Goal: Find specific fact: Find specific page/section

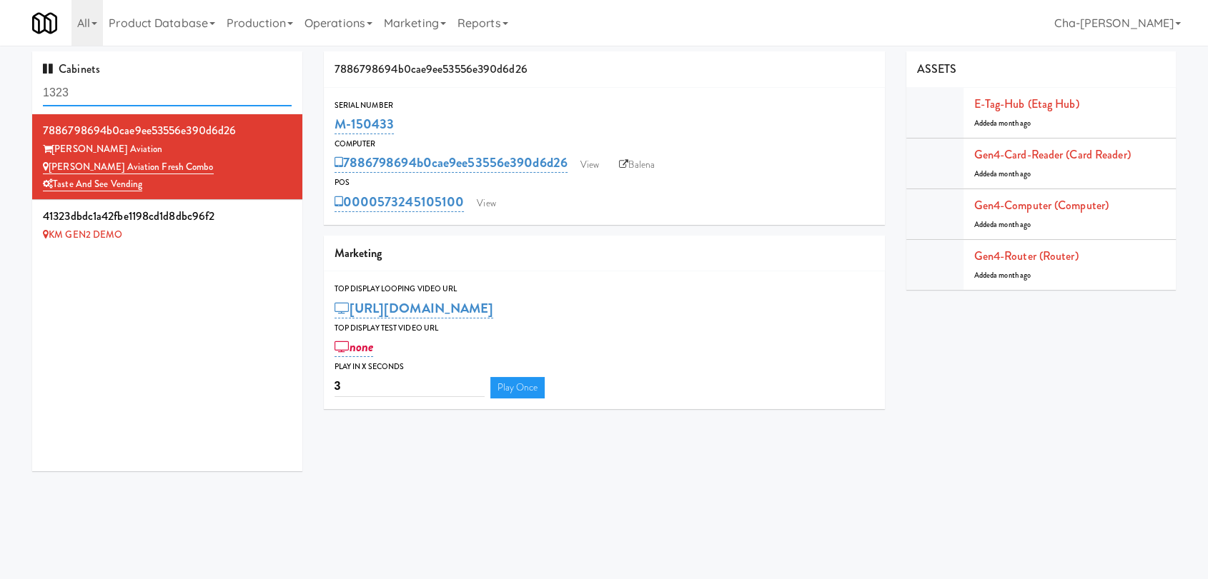
click at [122, 89] on input "1323" at bounding box center [167, 93] width 249 height 26
paste input "M-150435"
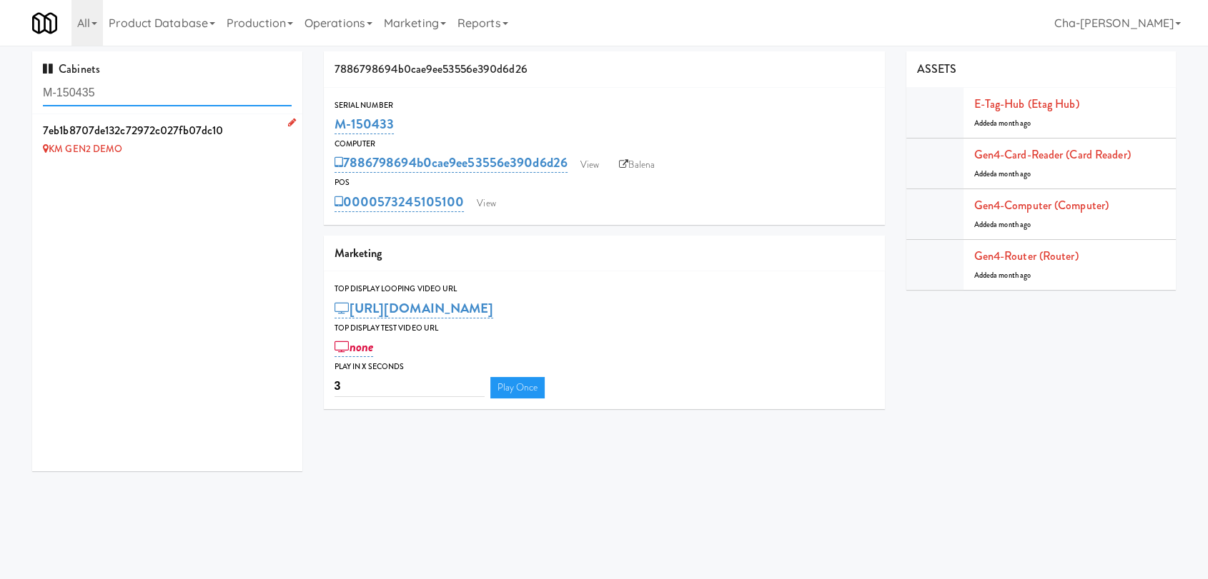
type input "M-150435"
click at [288, 124] on icon at bounding box center [292, 122] width 8 height 9
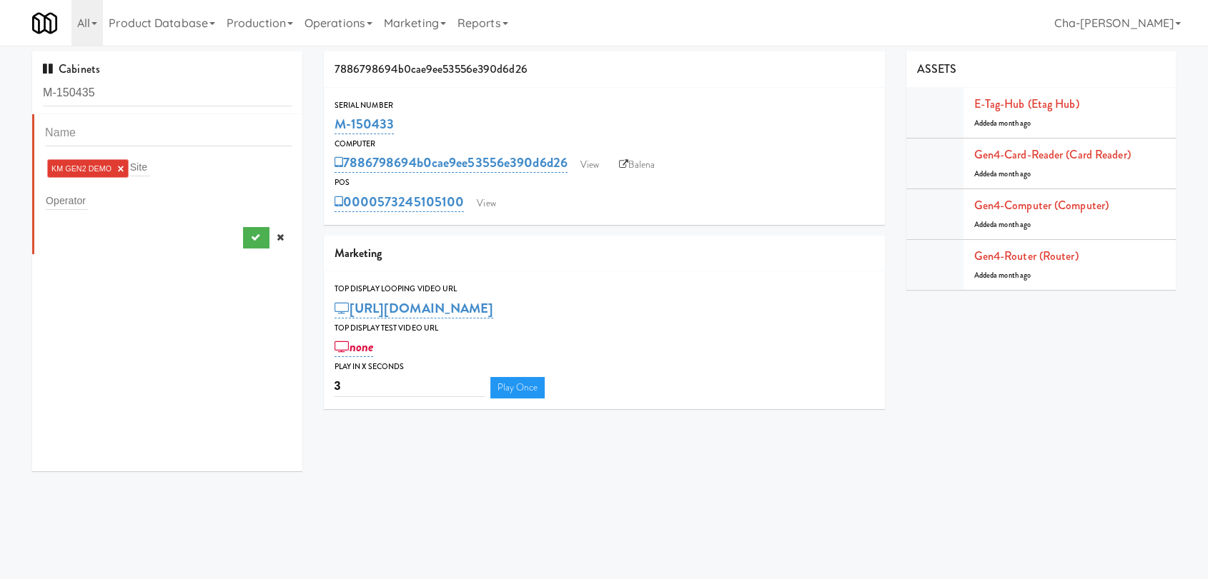
click at [123, 166] on link "×" at bounding box center [120, 169] width 6 height 12
click at [82, 198] on input "text" at bounding box center [67, 198] width 42 height 19
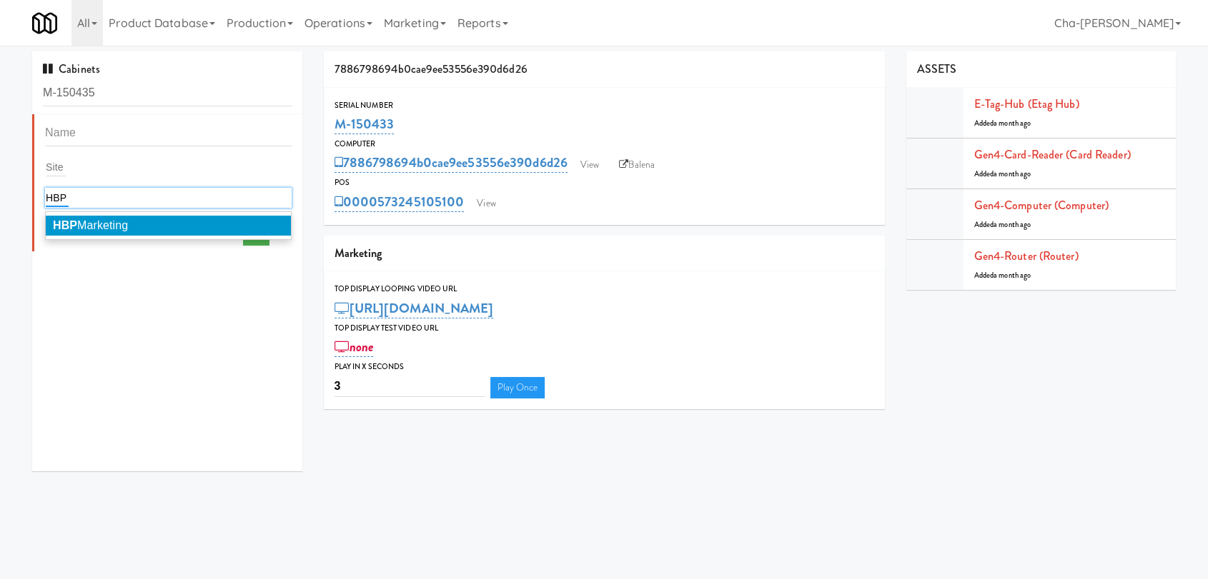
type input "HBP"
click at [104, 229] on span "HBP Marketing" at bounding box center [90, 225] width 75 height 12
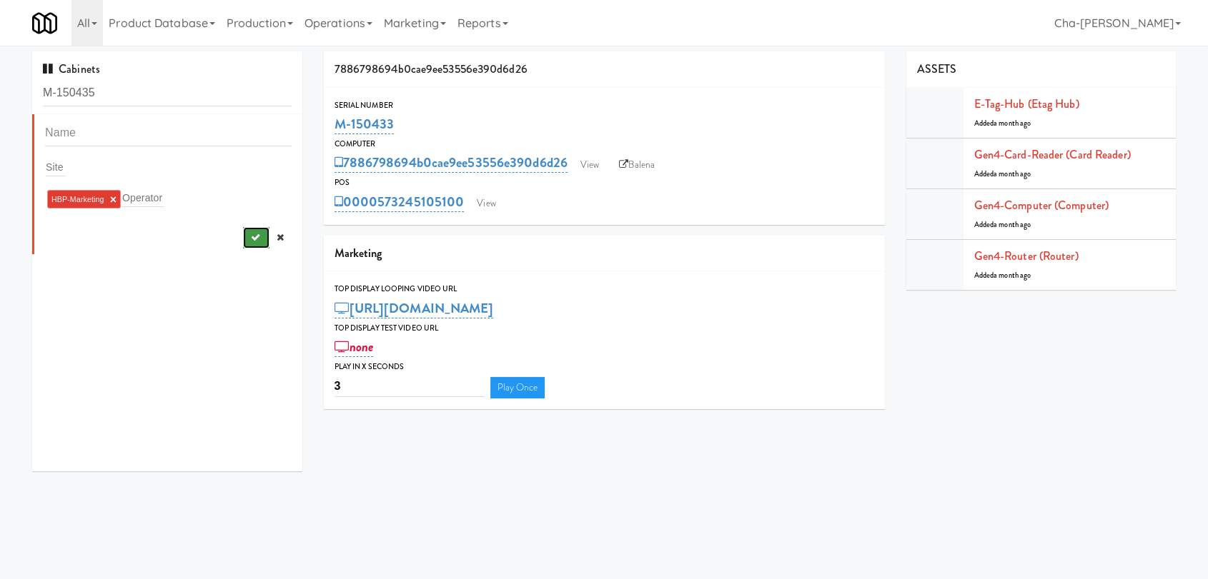
click at [250, 237] on icon "submit" at bounding box center [254, 237] width 9 height 9
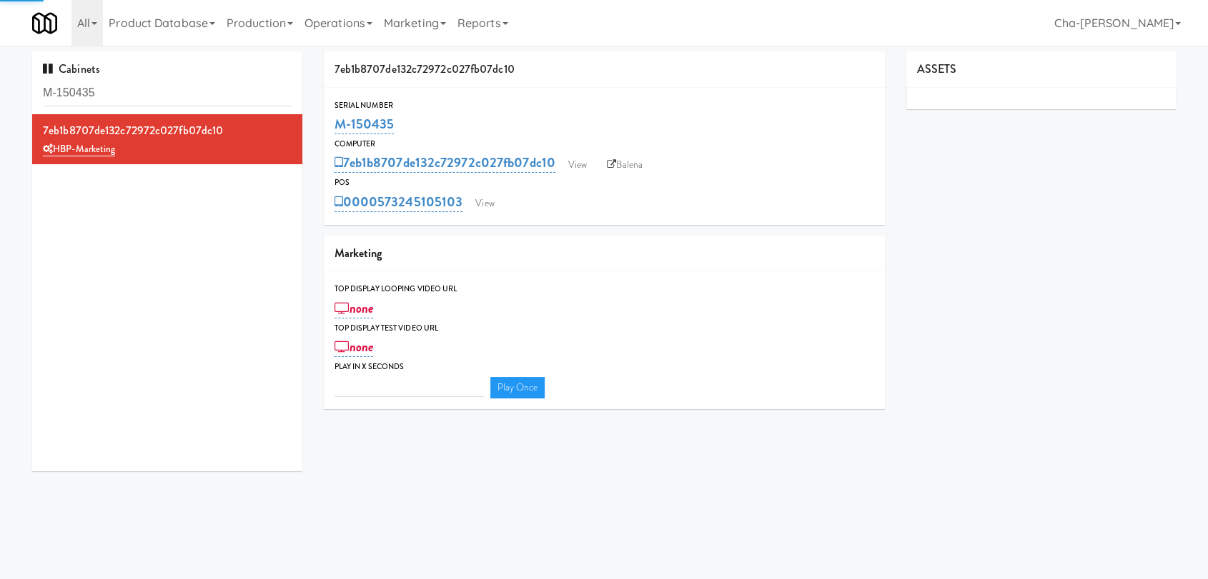
type input "3"
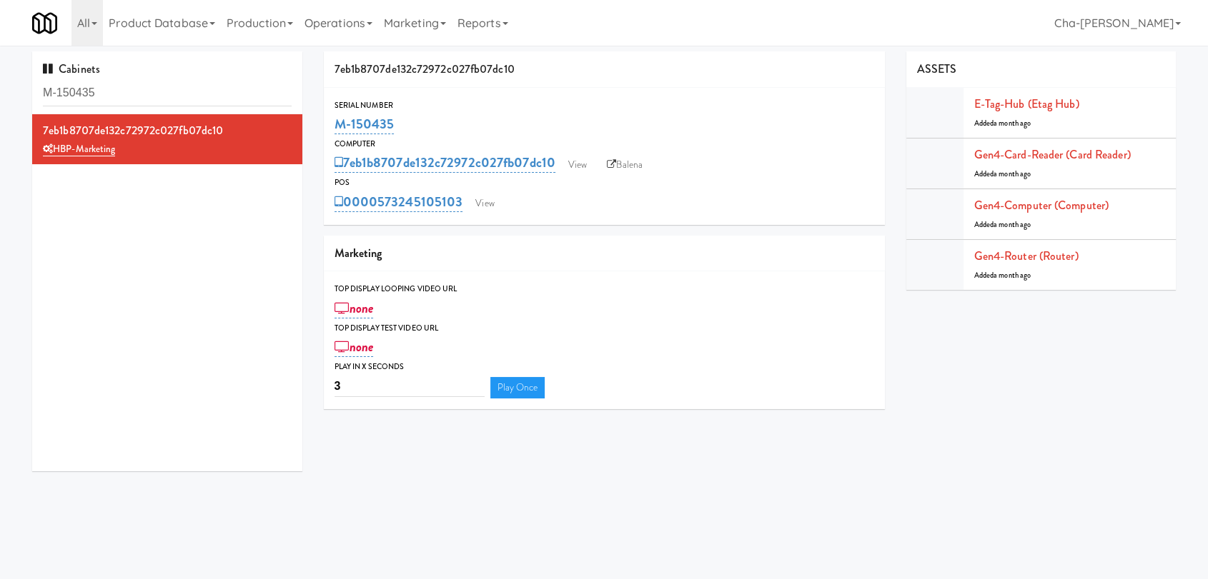
click at [116, 93] on input "M-150435" at bounding box center [167, 93] width 249 height 26
click at [116, 93] on input "M-150433" at bounding box center [167, 93] width 249 height 26
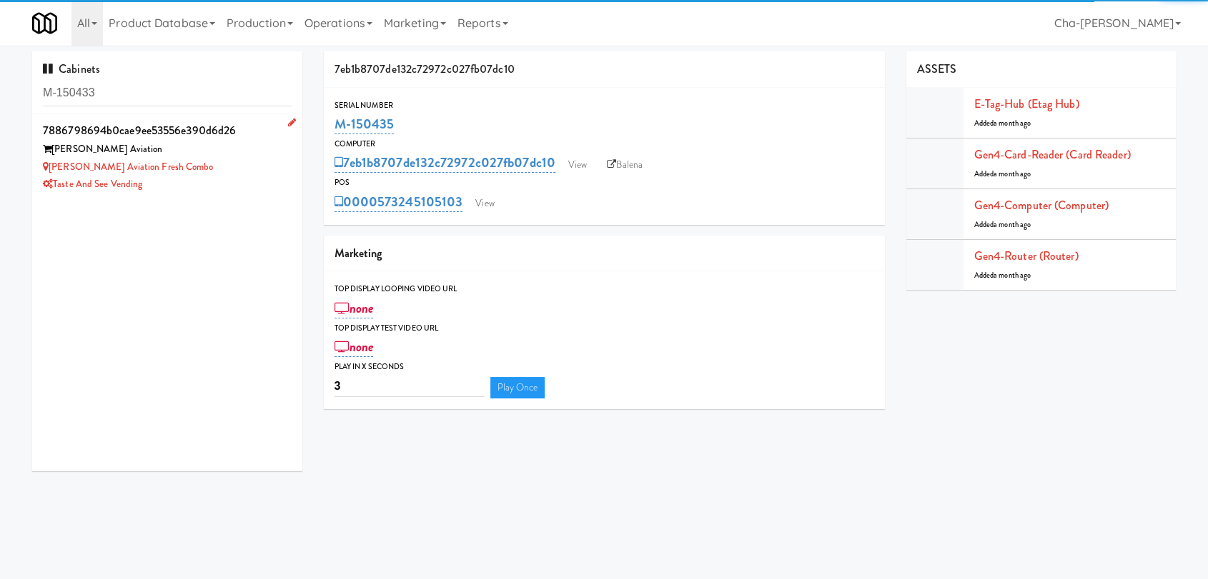
type input "M-150433"
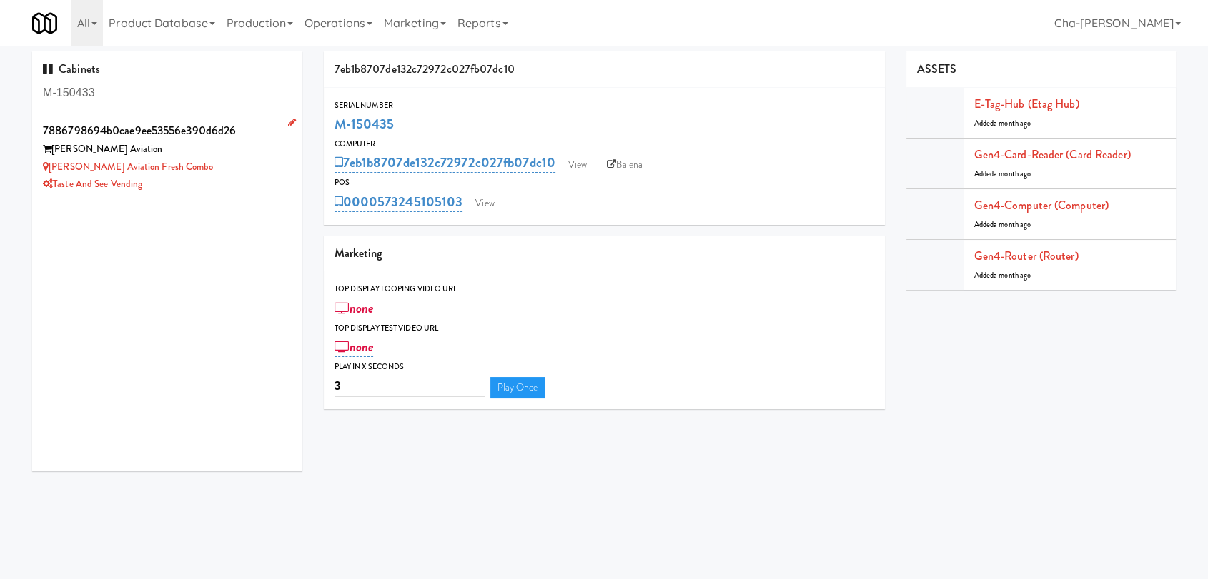
click at [229, 190] on div "Taste and See Vending" at bounding box center [167, 185] width 249 height 18
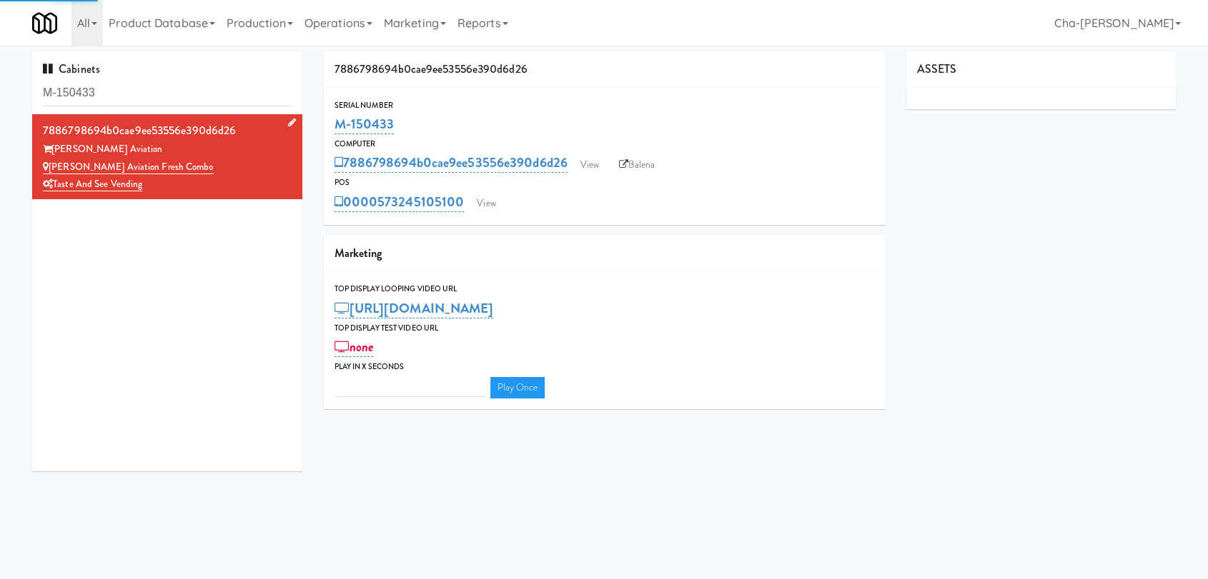
type input "3"
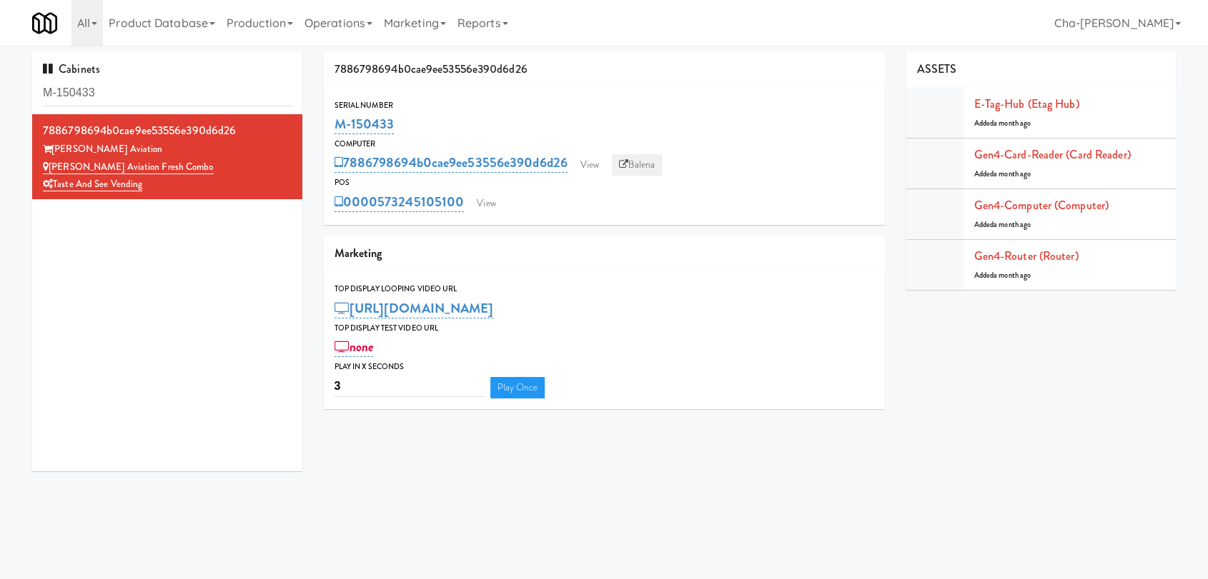
click at [647, 166] on link "Balena" at bounding box center [637, 164] width 50 height 21
click at [642, 161] on link "Balena" at bounding box center [637, 164] width 50 height 21
drag, startPoint x: 383, startPoint y: 127, endPoint x: 332, endPoint y: 129, distance: 50.8
click at [332, 129] on div "Serial Number M-150433" at bounding box center [604, 118] width 561 height 39
copy link "M-150433"
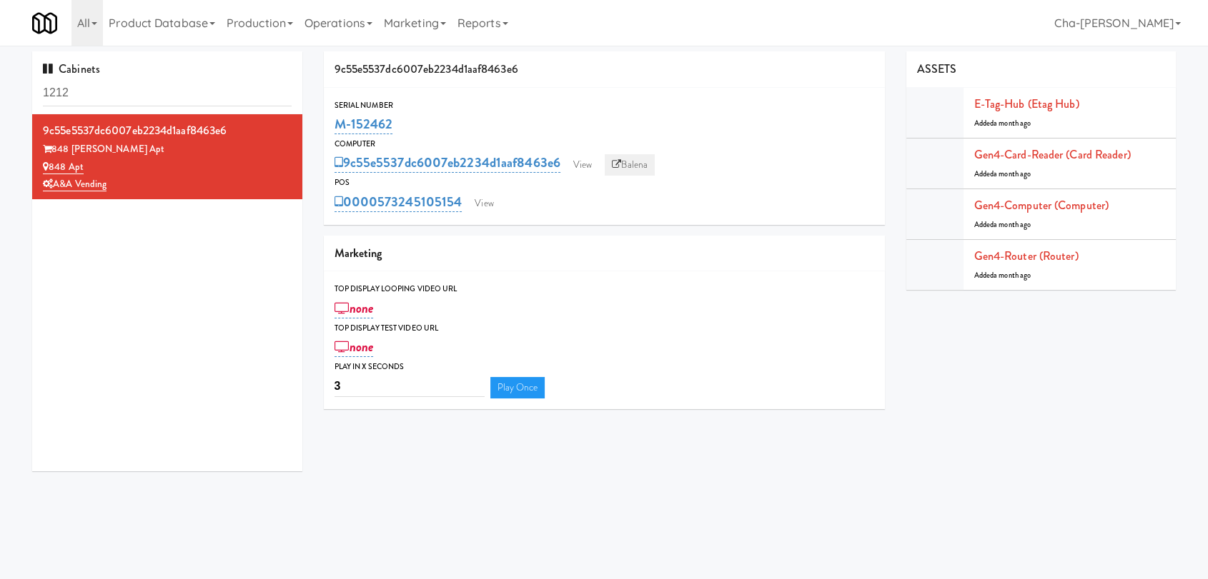
click at [635, 165] on link "Balena" at bounding box center [630, 164] width 50 height 21
click at [149, 98] on input "1212" at bounding box center [167, 93] width 249 height 26
paste input "M-150433"
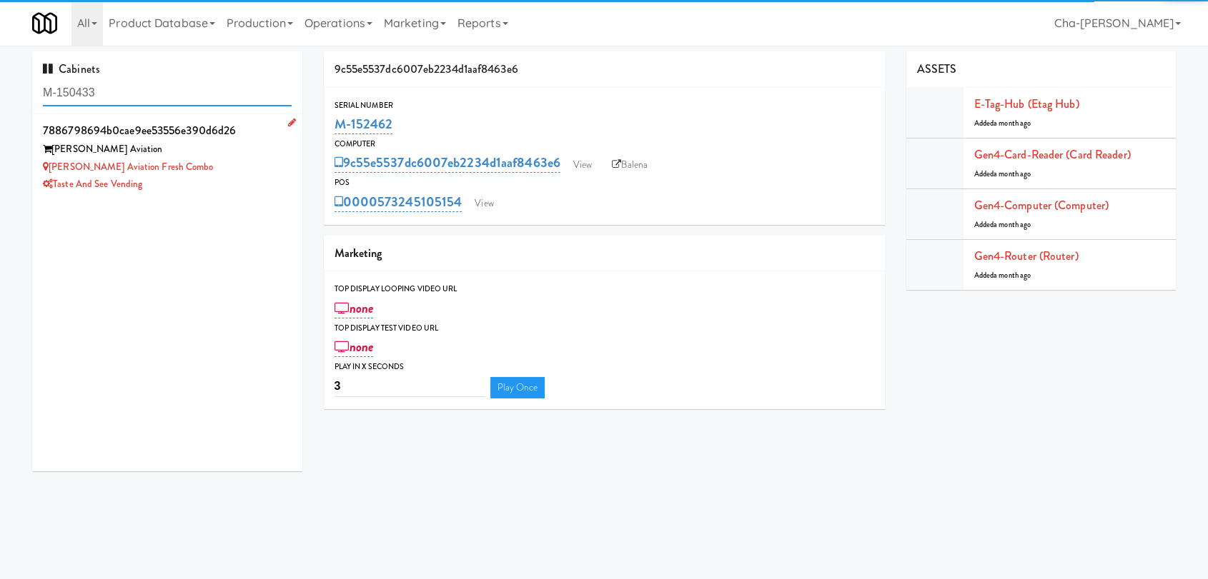
type input "M-150433"
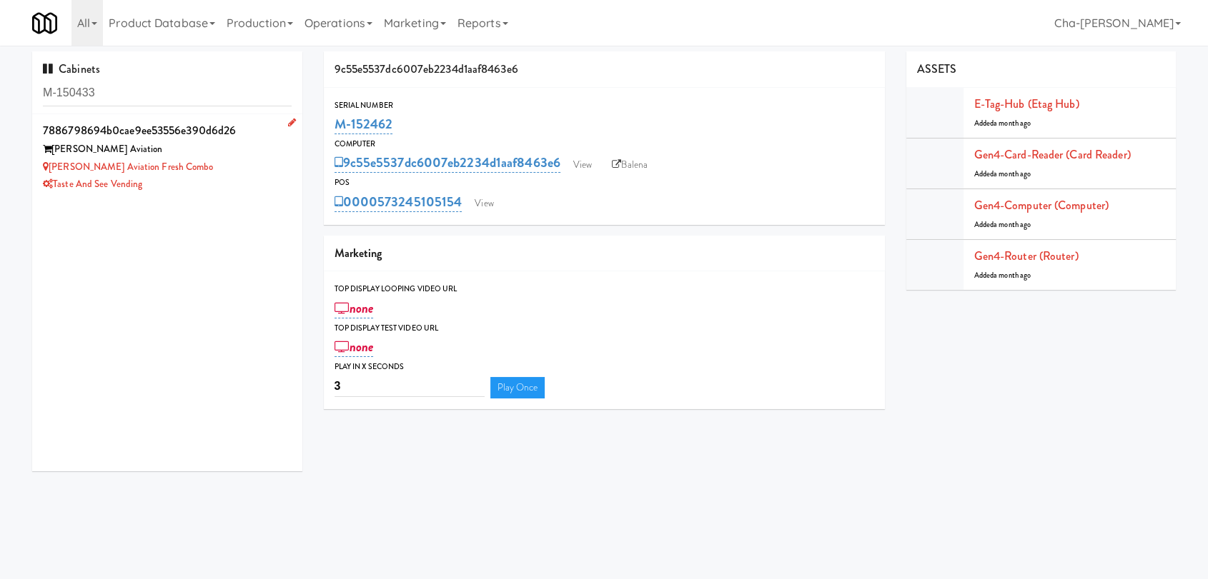
click at [240, 169] on div "Archer Aviation Fresh Combo" at bounding box center [167, 168] width 249 height 18
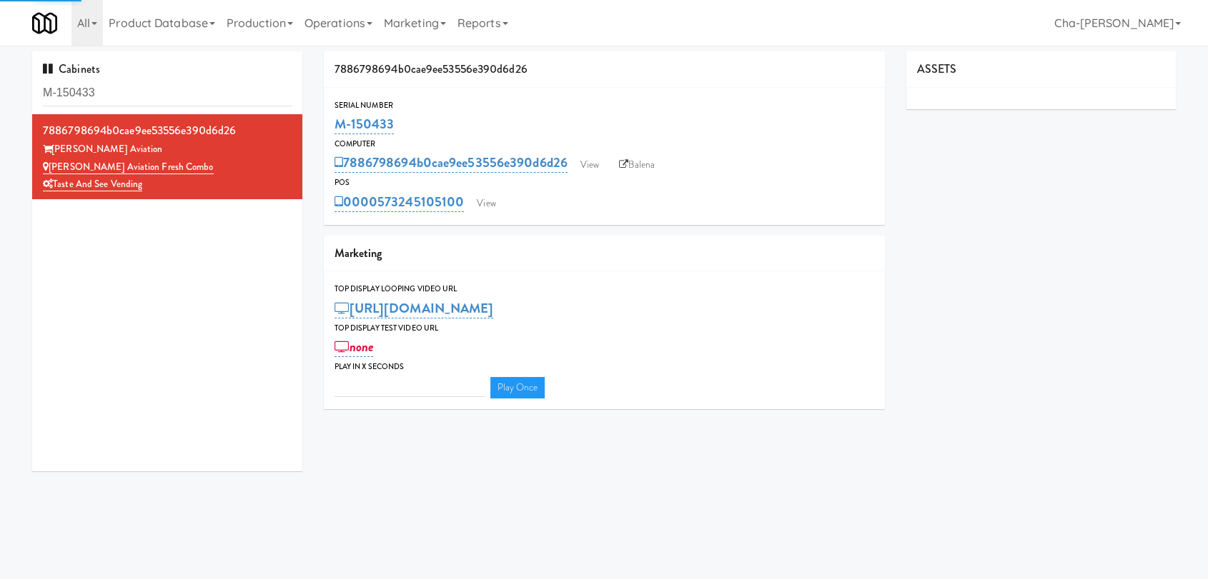
type input "3"
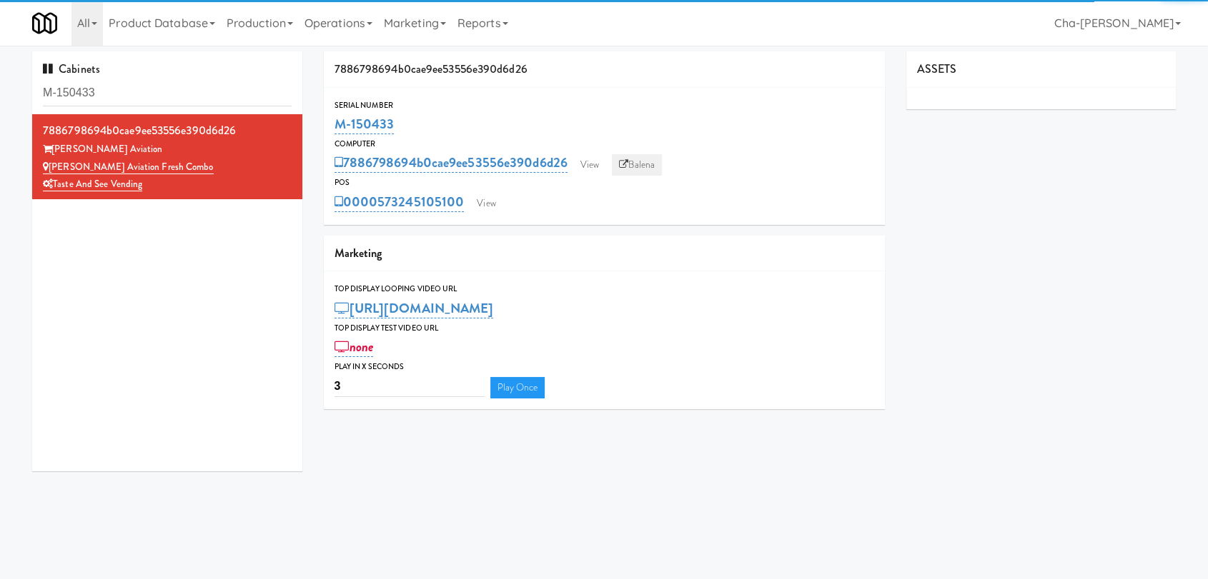
click at [640, 162] on link "Balena" at bounding box center [637, 164] width 50 height 21
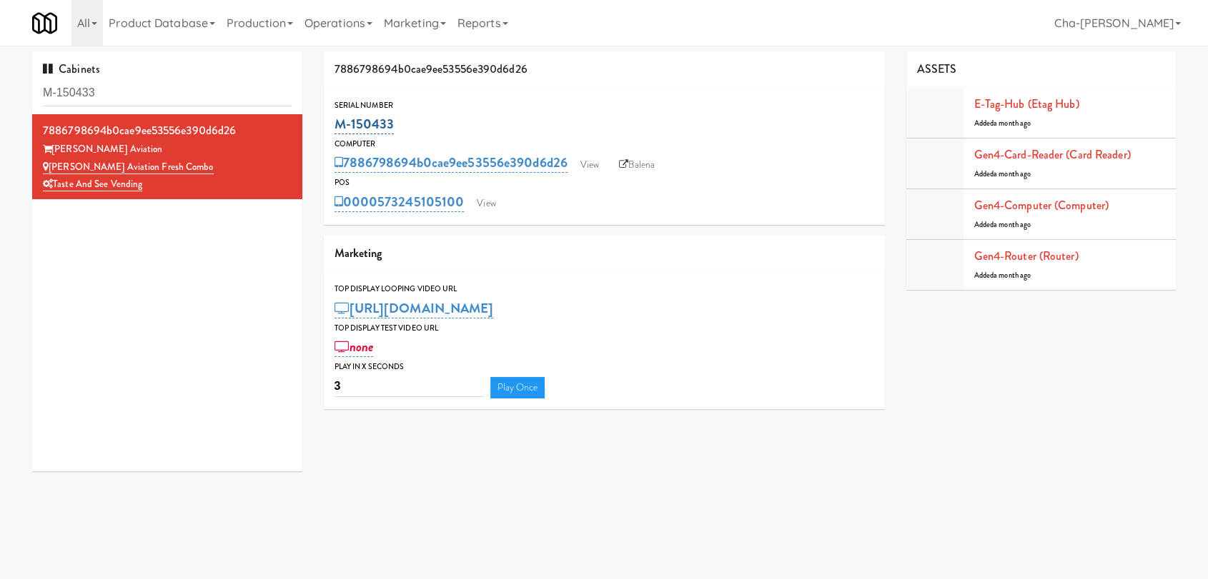
drag, startPoint x: 366, startPoint y: 129, endPoint x: 337, endPoint y: 134, distance: 29.6
click at [337, 134] on div "M-150433" at bounding box center [603, 124] width 539 height 24
copy link "M-150433"
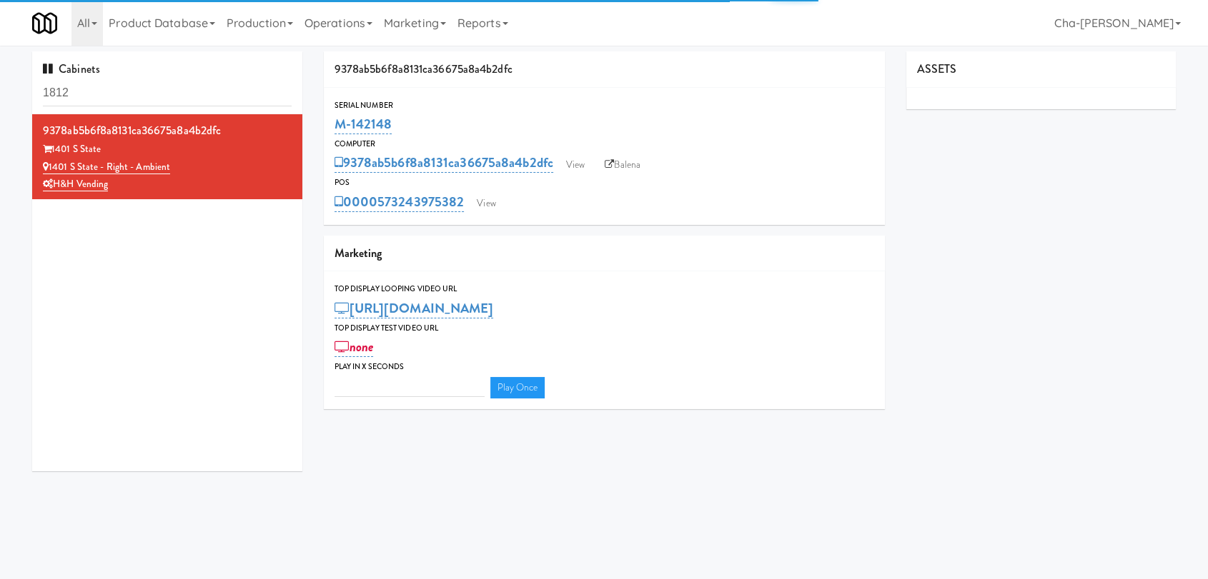
type input "3"
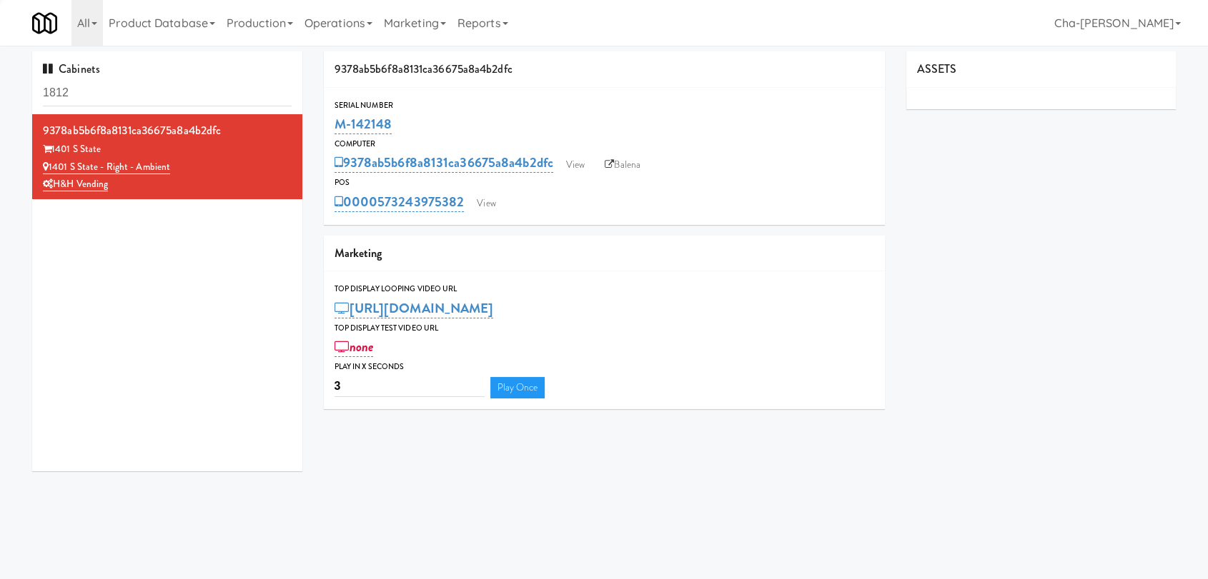
click at [116, 93] on input "1812" at bounding box center [167, 93] width 249 height 26
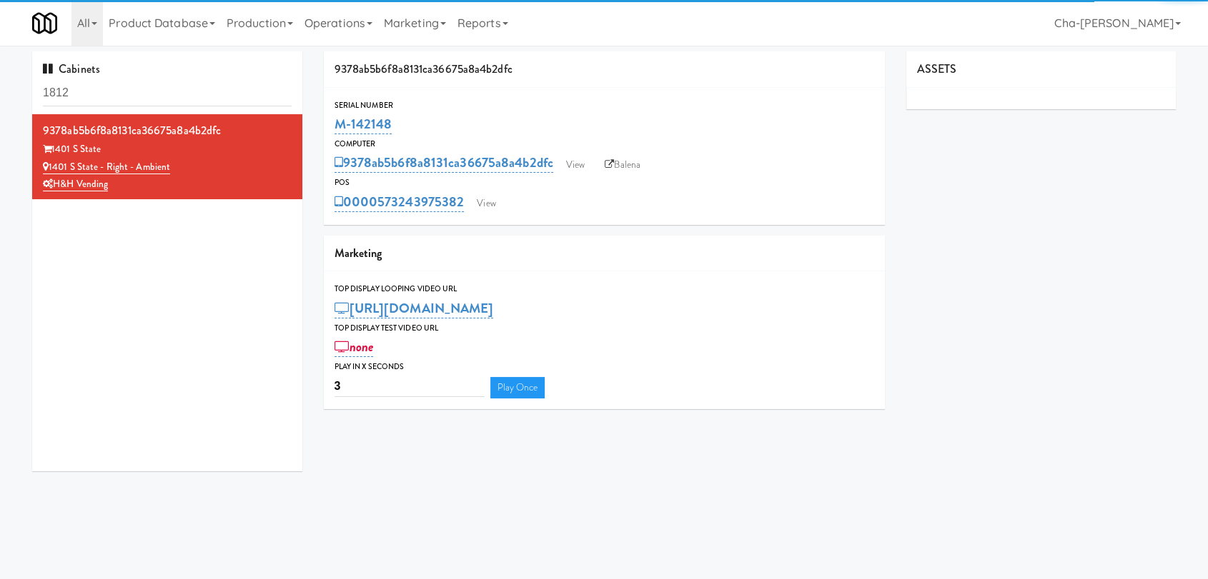
click at [116, 93] on input "1812" at bounding box center [167, 93] width 249 height 26
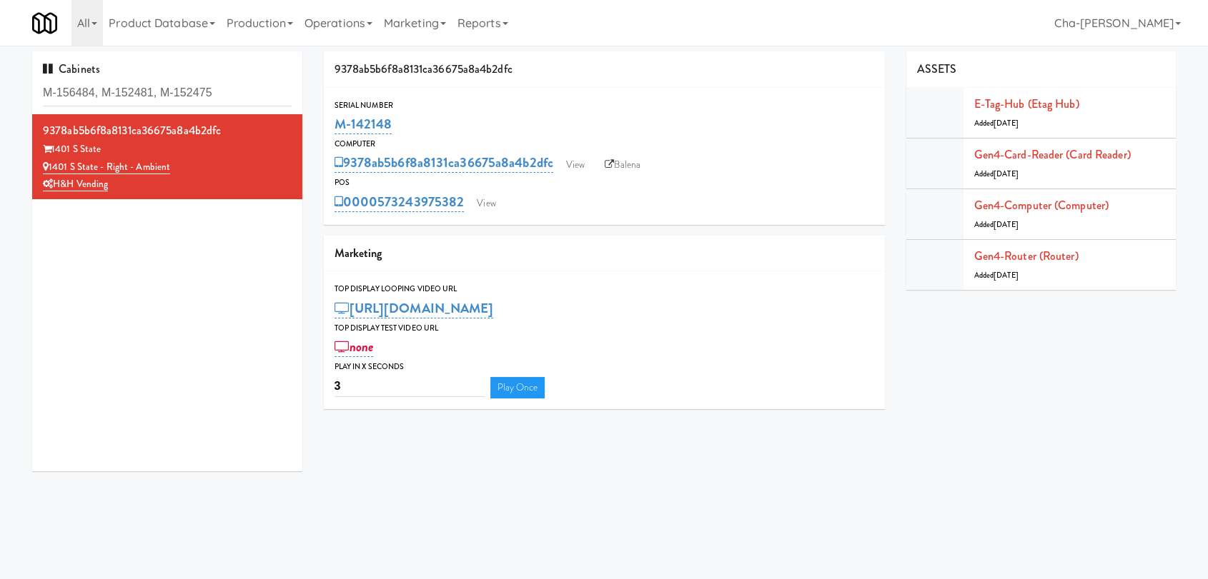
click at [116, 93] on input "M-156484, M-152481, M-152475" at bounding box center [167, 93] width 249 height 26
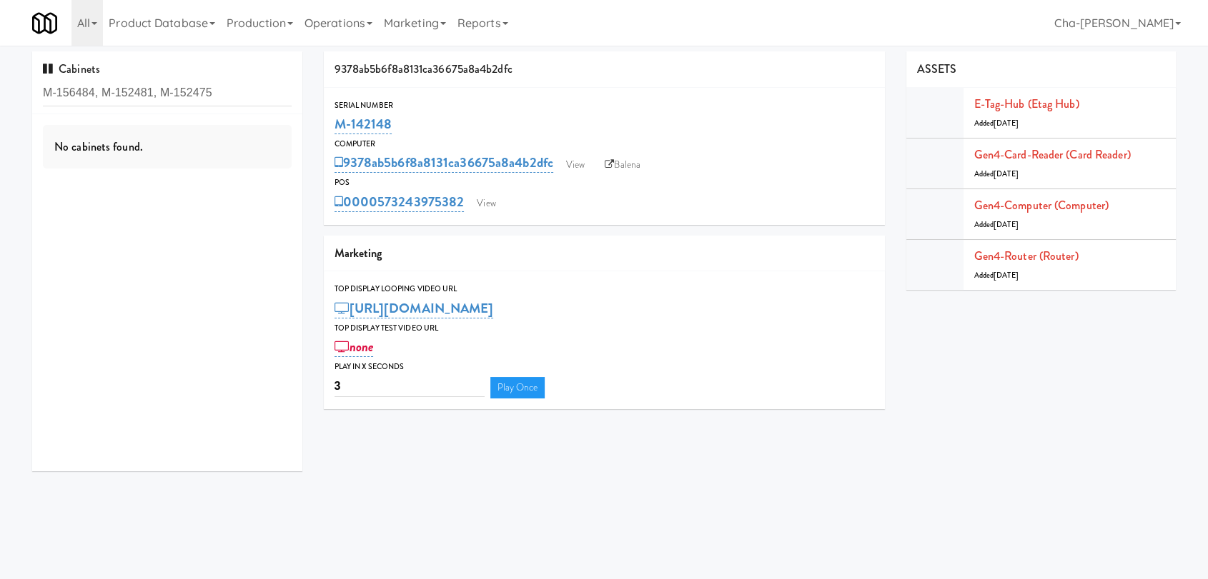
drag, startPoint x: 217, startPoint y: 90, endPoint x: 163, endPoint y: 91, distance: 53.6
click at [163, 91] on input "M-156484, M-152481, M-152475" at bounding box center [167, 93] width 249 height 26
drag, startPoint x: 151, startPoint y: 90, endPoint x: 103, endPoint y: 91, distance: 47.9
click at [103, 91] on input "M-156484, M-152481, M-152475" at bounding box center [167, 93] width 249 height 26
drag, startPoint x: 229, startPoint y: 91, endPoint x: 95, endPoint y: 86, distance: 133.7
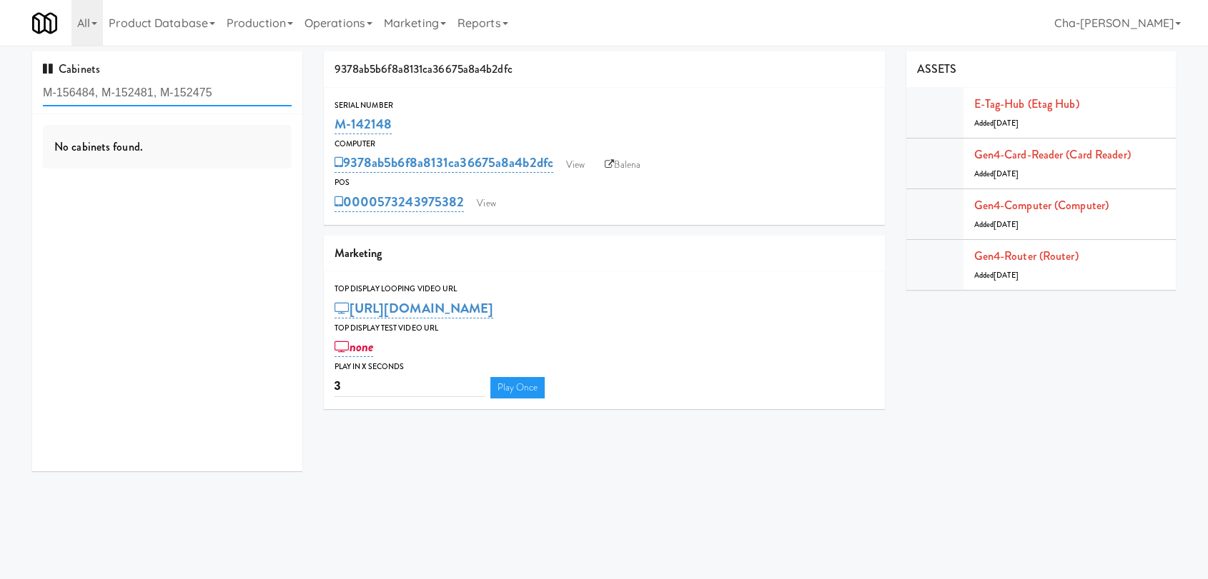
click at [95, 86] on input "M-156484, M-152481, M-152475" at bounding box center [167, 93] width 249 height 26
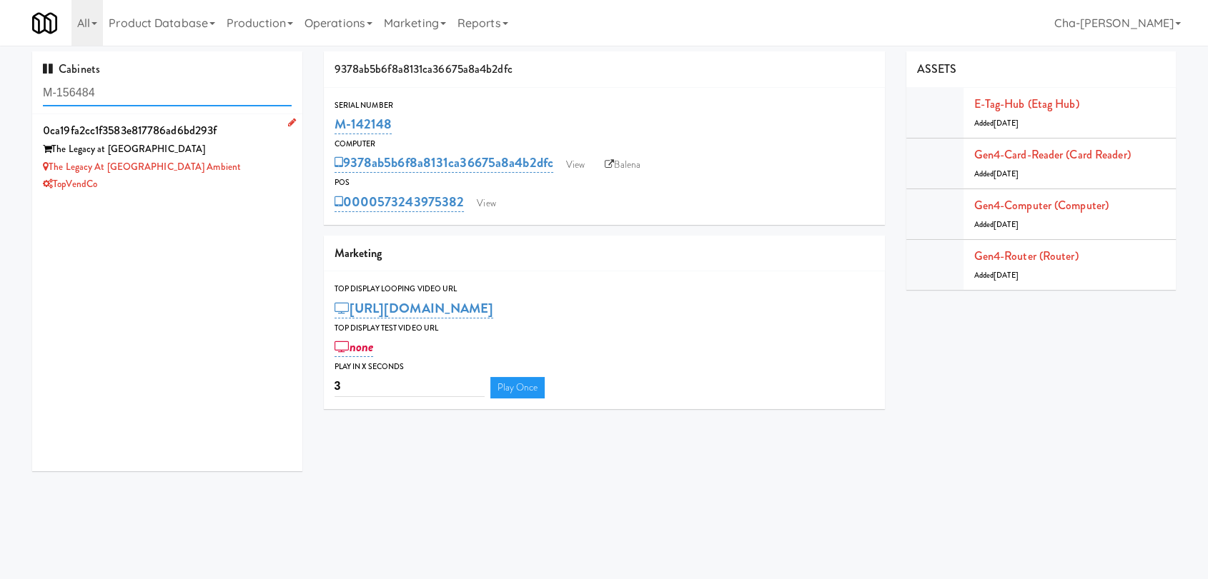
type input "M-156484"
click at [223, 184] on div "TopVendCo" at bounding box center [167, 185] width 249 height 18
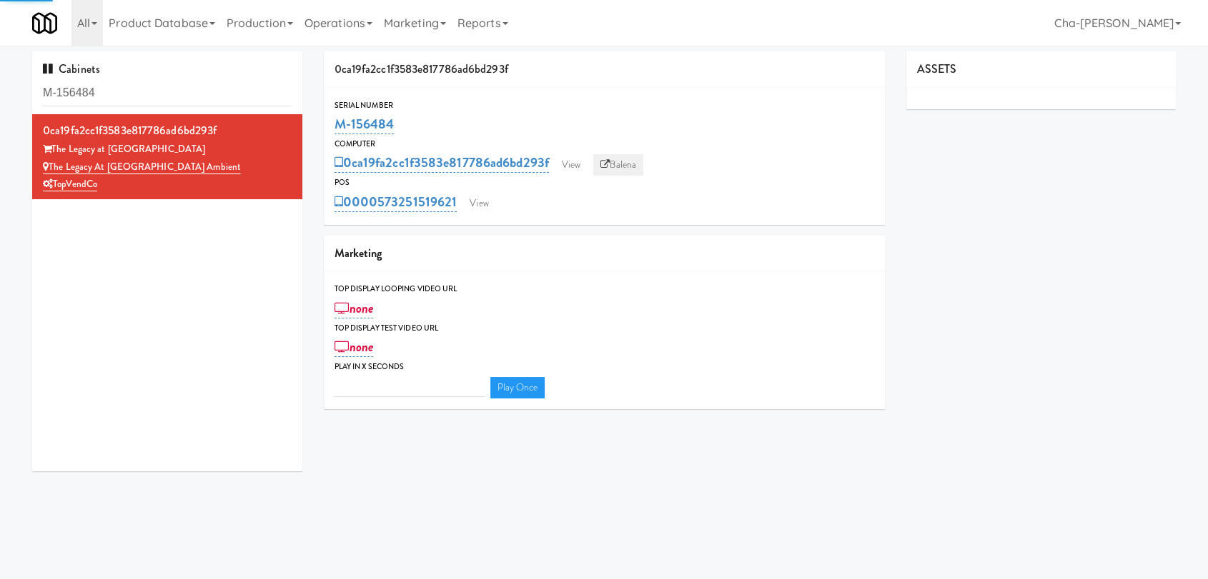
type input "3"
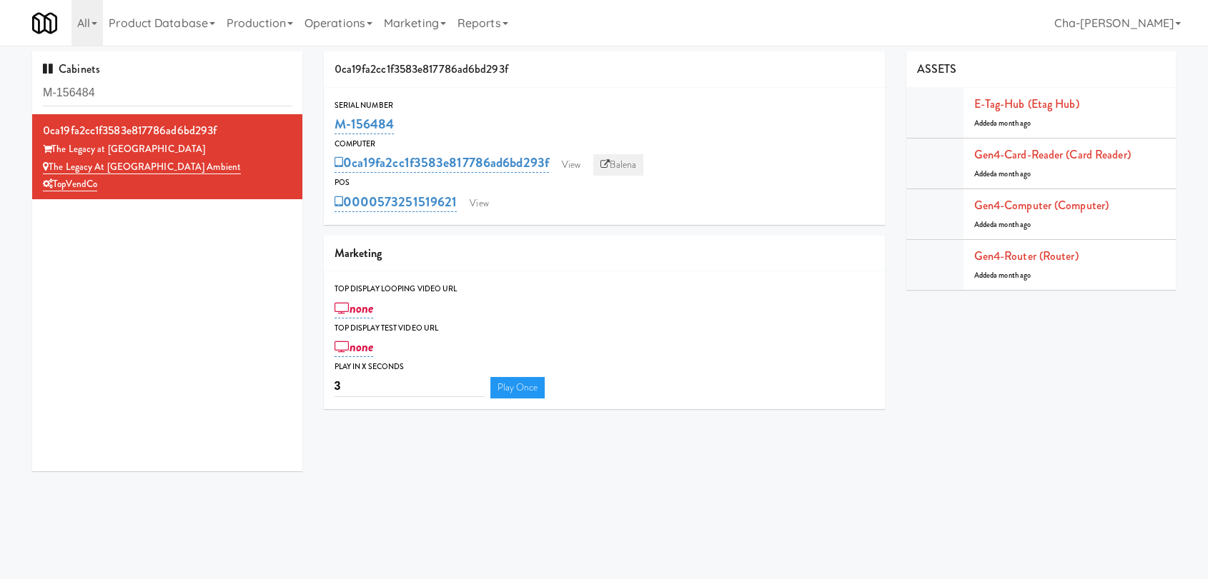
click at [627, 166] on link "Balena" at bounding box center [618, 164] width 50 height 21
drag, startPoint x: 408, startPoint y: 120, endPoint x: 334, endPoint y: 134, distance: 75.0
click at [334, 134] on div "M-156484" at bounding box center [603, 124] width 539 height 24
copy link "M-156484"
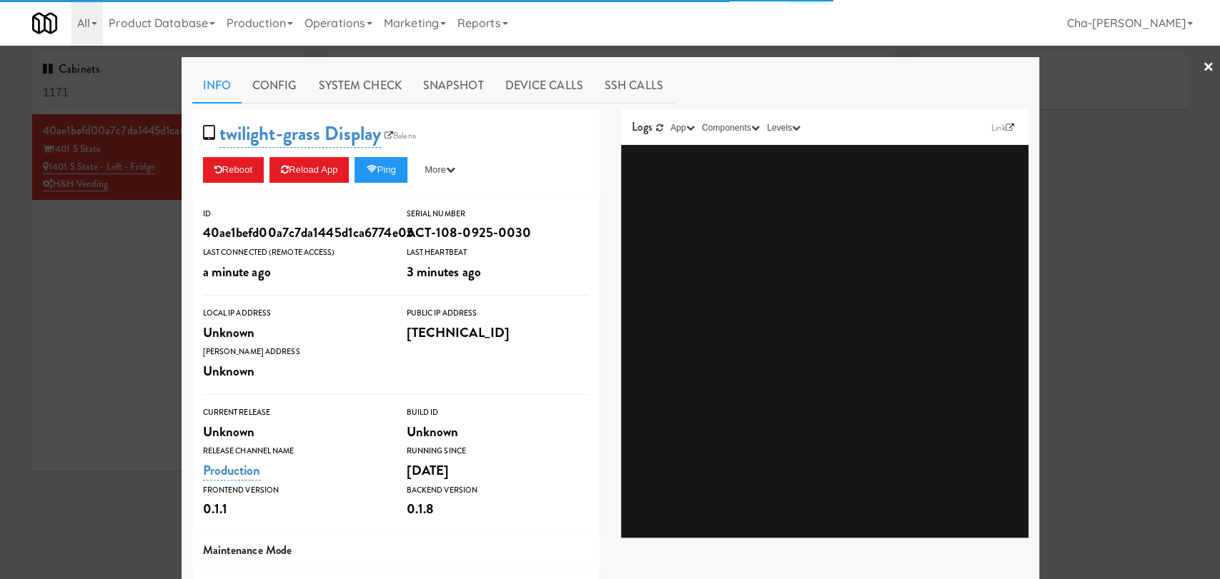
type input "3"
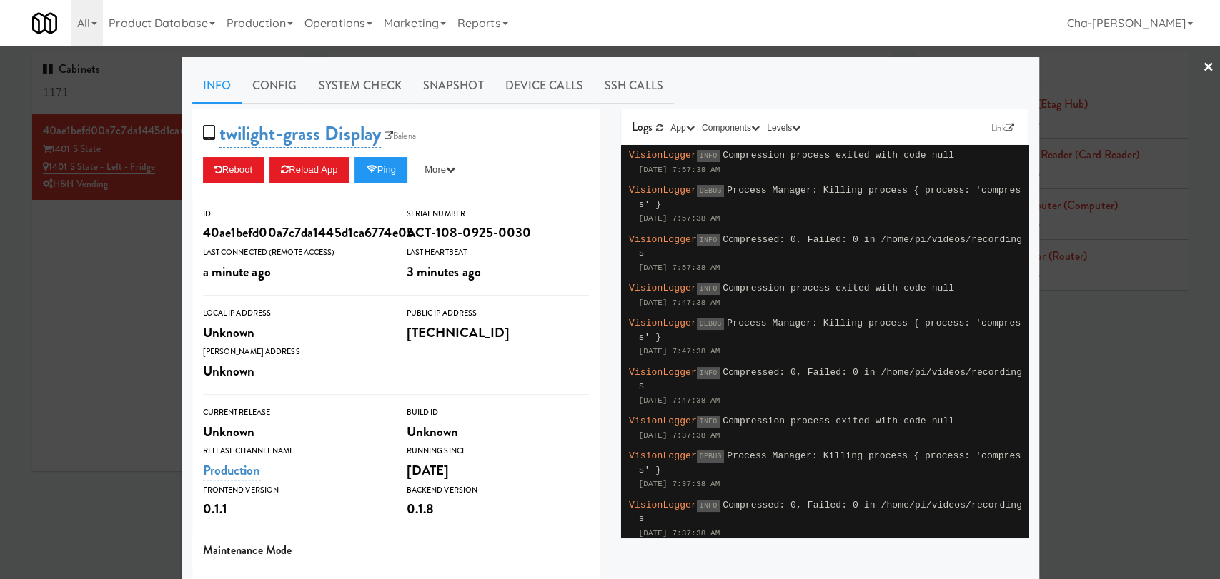
click at [1203, 64] on link "×" at bounding box center [1208, 68] width 11 height 44
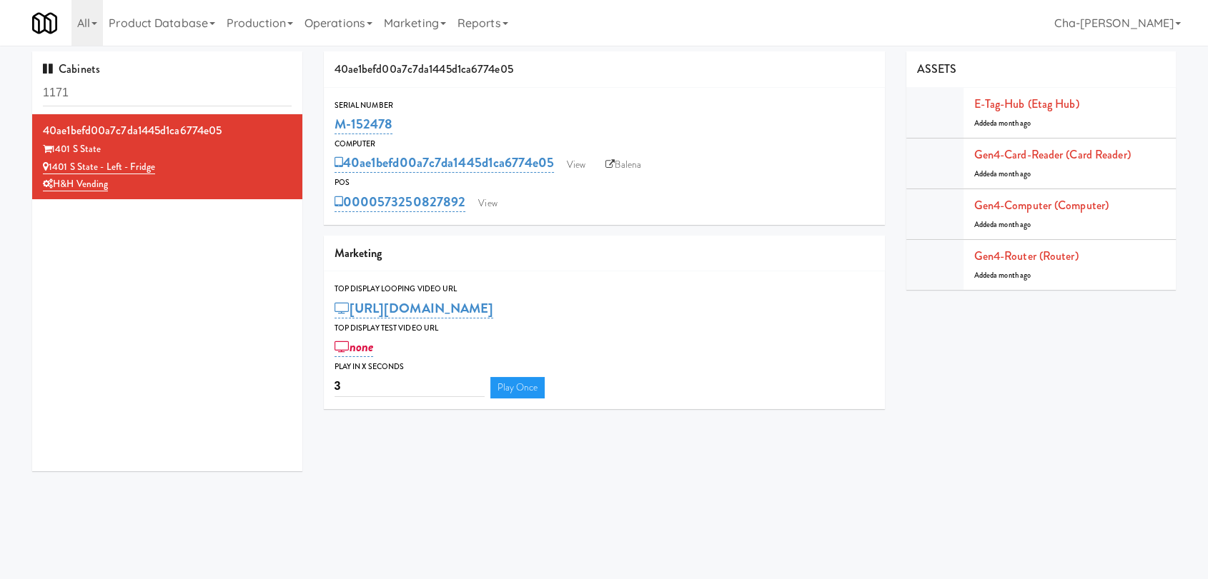
click at [101, 106] on div "Cabinets 1171" at bounding box center [167, 82] width 270 height 63
click at [89, 91] on input "1171" at bounding box center [167, 93] width 249 height 26
paste input "M-152475"
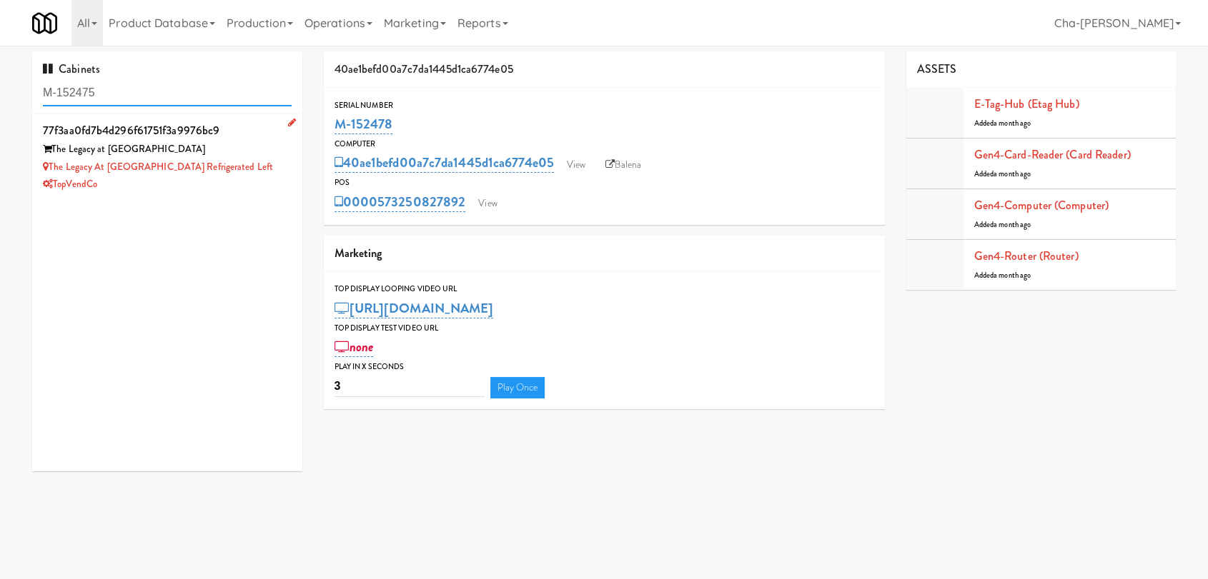
type input "M-152475"
click at [232, 144] on div "The Legacy at [GEOGRAPHIC_DATA]" at bounding box center [167, 150] width 249 height 18
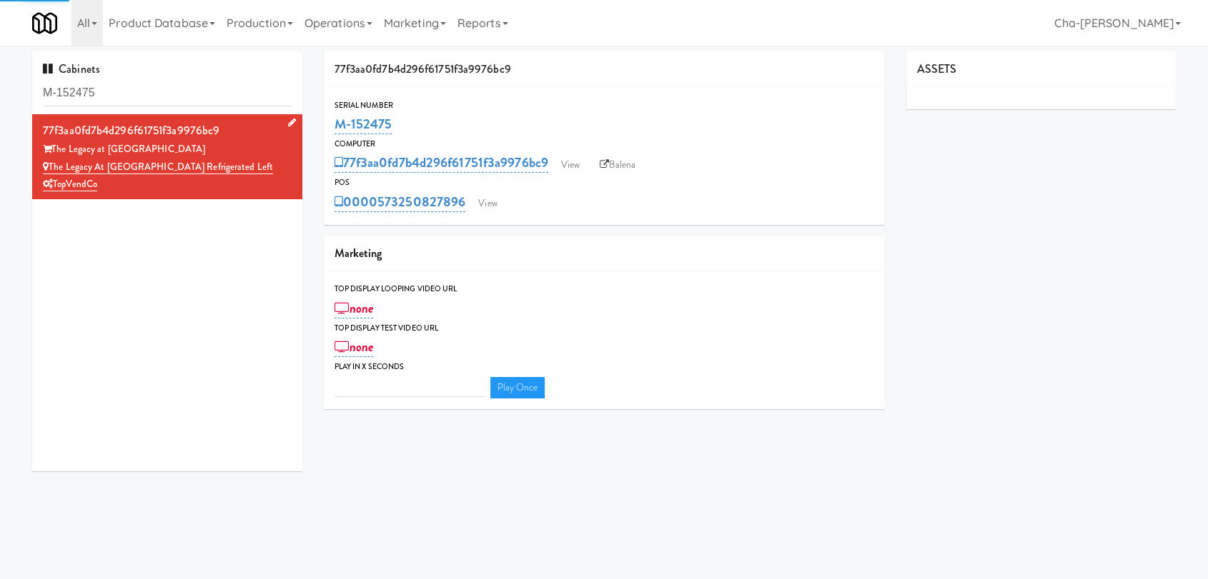
type input "3"
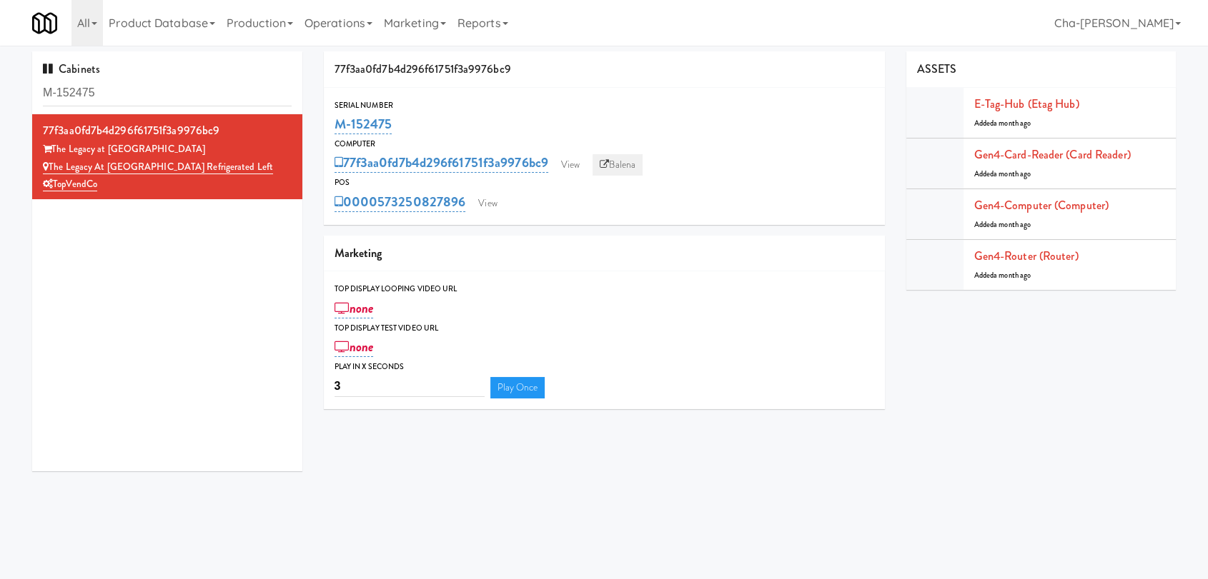
click at [630, 158] on link "Balena" at bounding box center [617, 164] width 50 height 21
drag, startPoint x: 411, startPoint y: 118, endPoint x: 327, endPoint y: 121, distance: 83.7
click at [327, 121] on div "Serial Number M-152475" at bounding box center [604, 118] width 561 height 39
copy link "M-152475"
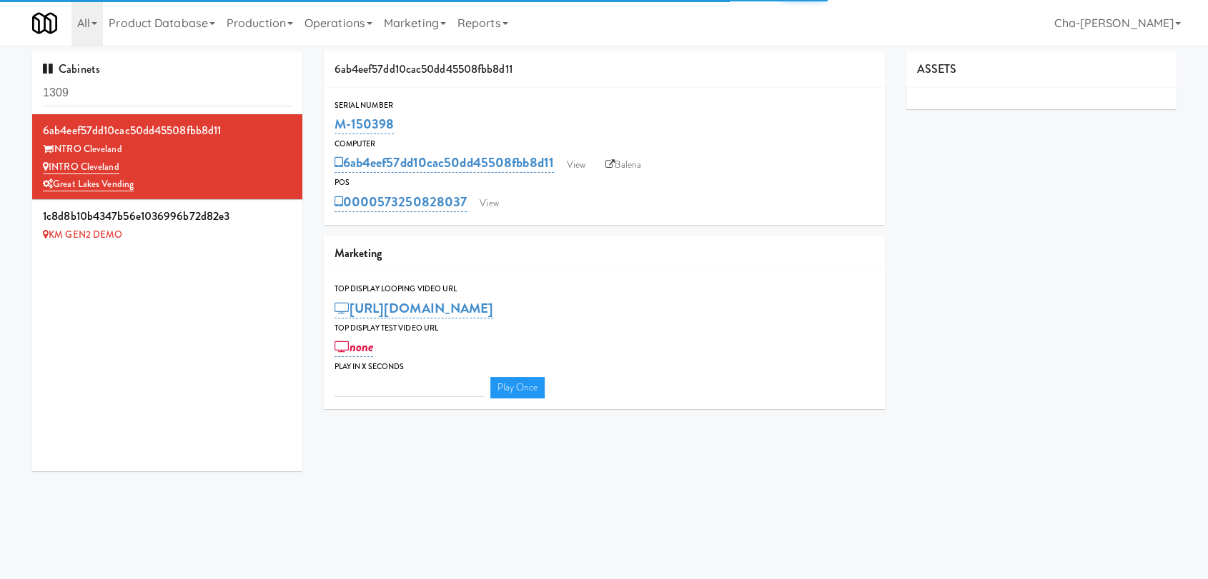
type input "3"
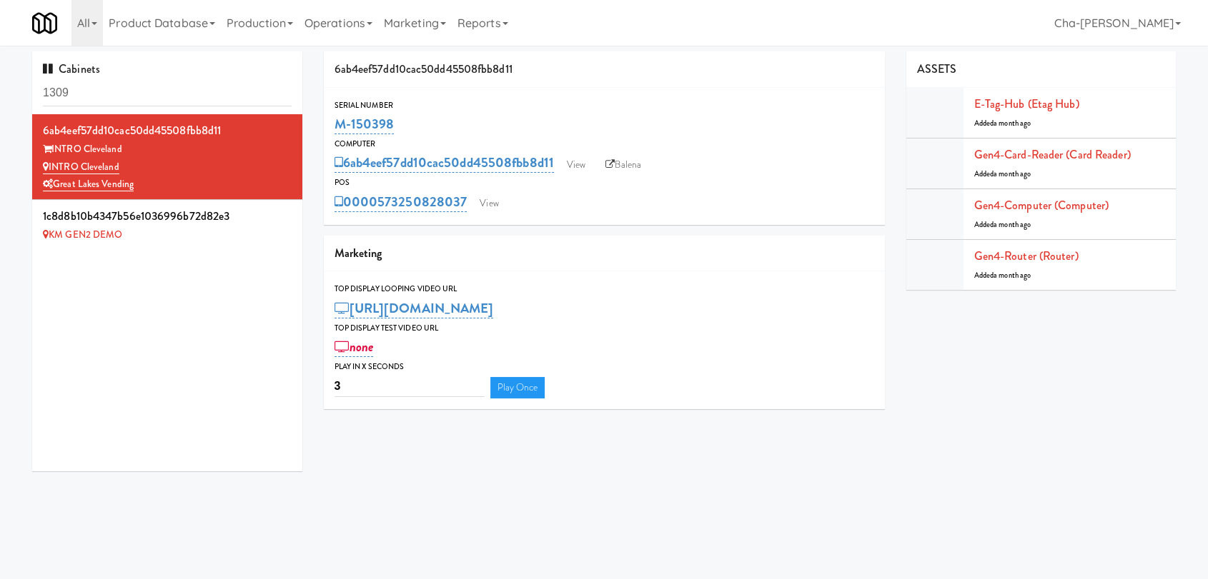
click at [94, 99] on input "1309" at bounding box center [167, 93] width 249 height 26
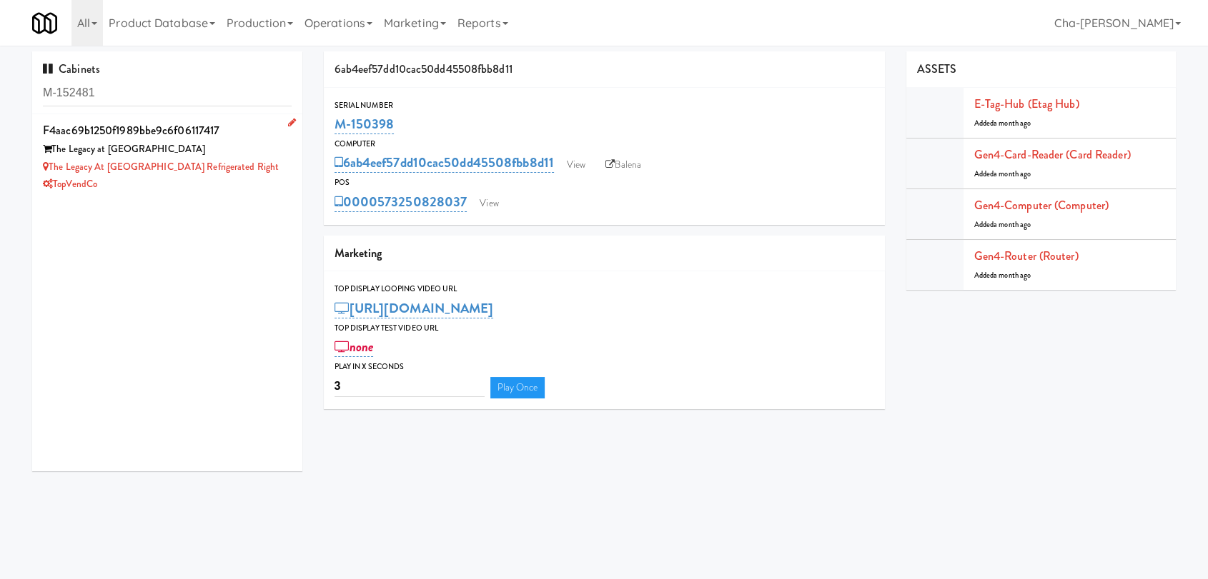
type input "M-152481"
click at [274, 166] on div "The Legacy at [GEOGRAPHIC_DATA] Refrigerated Right" at bounding box center [167, 168] width 249 height 18
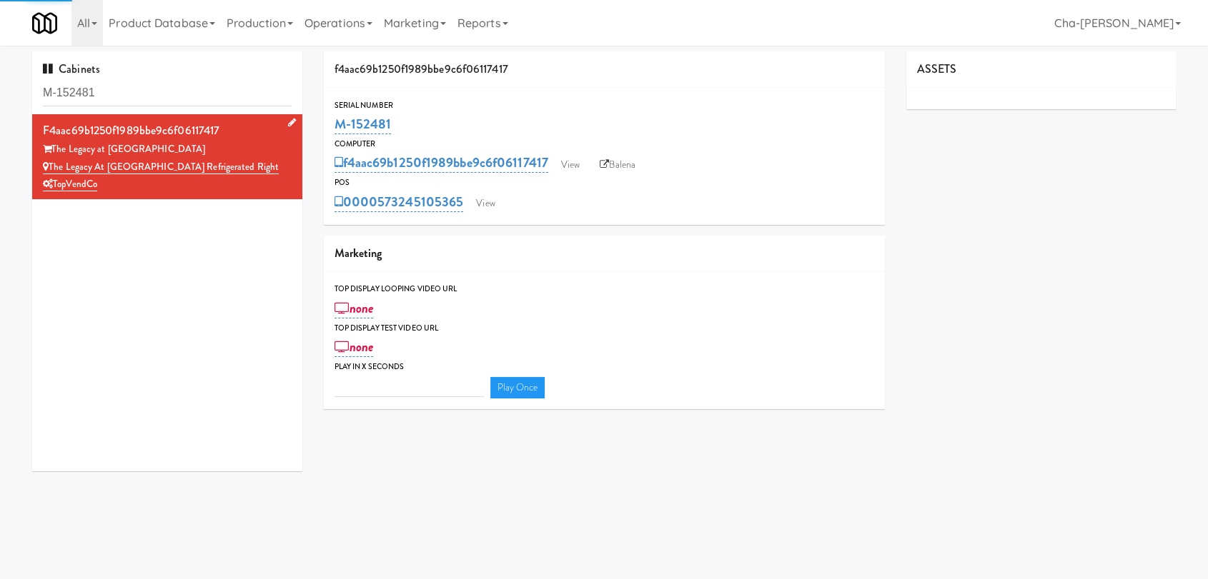
type input "3"
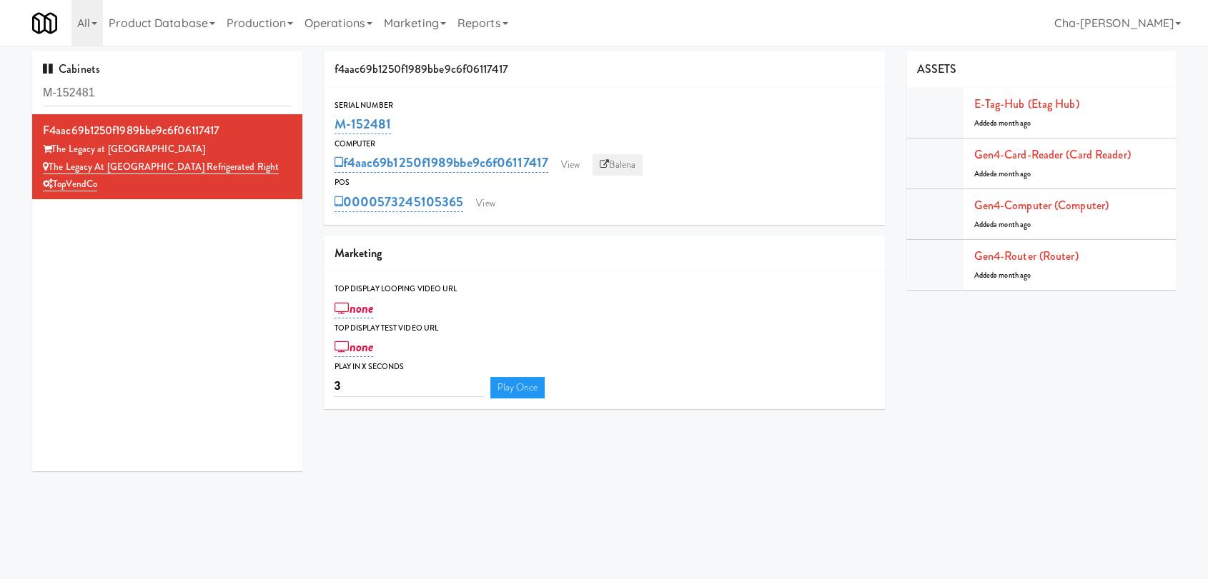
click at [630, 171] on link "Balena" at bounding box center [617, 164] width 50 height 21
drag, startPoint x: 408, startPoint y: 131, endPoint x: 331, endPoint y: 134, distance: 77.2
click at [331, 134] on div "Serial Number M-152481" at bounding box center [604, 118] width 561 height 39
copy link "M-152481"
click at [197, 181] on div "VendyTech" at bounding box center [167, 185] width 249 height 18
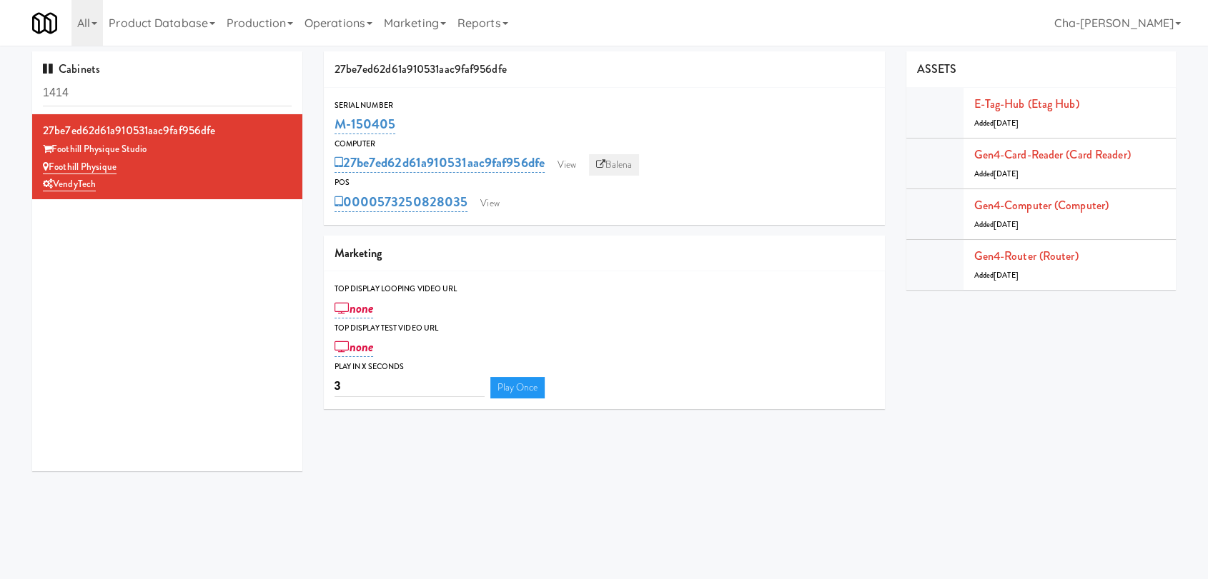
click at [622, 159] on link "Balena" at bounding box center [614, 164] width 50 height 21
drag, startPoint x: 423, startPoint y: 121, endPoint x: 329, endPoint y: 127, distance: 94.5
click at [329, 127] on div "Serial Number M-150405" at bounding box center [604, 118] width 561 height 39
copy link "M-150405"
click at [127, 93] on input "M-150392" at bounding box center [167, 93] width 249 height 26
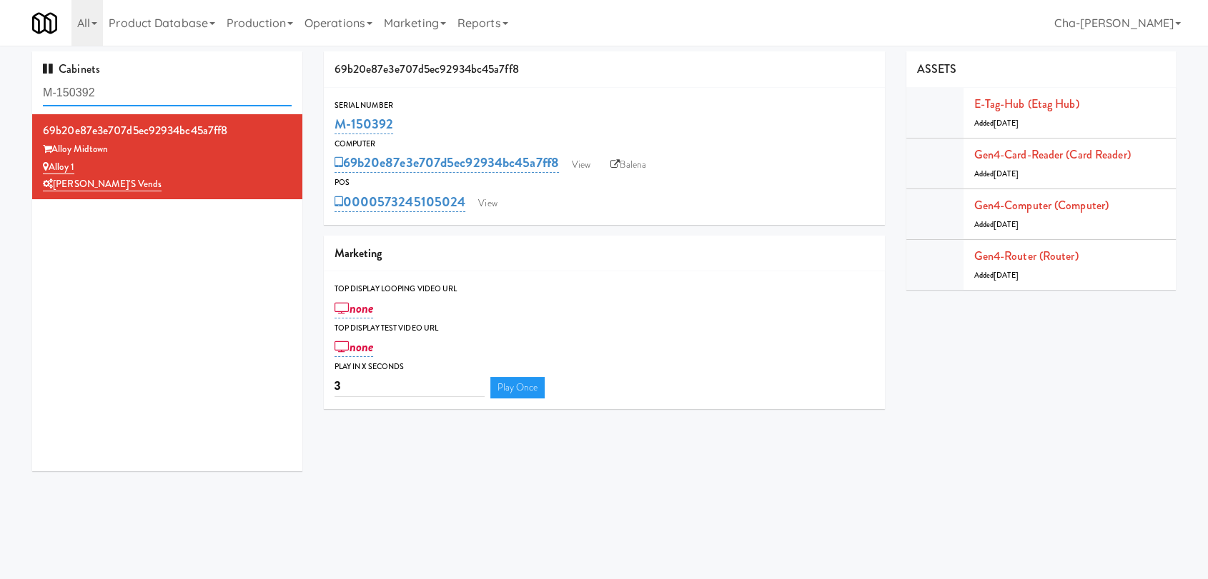
click at [127, 93] on input "M-150392" at bounding box center [167, 93] width 249 height 26
paste input "25603"
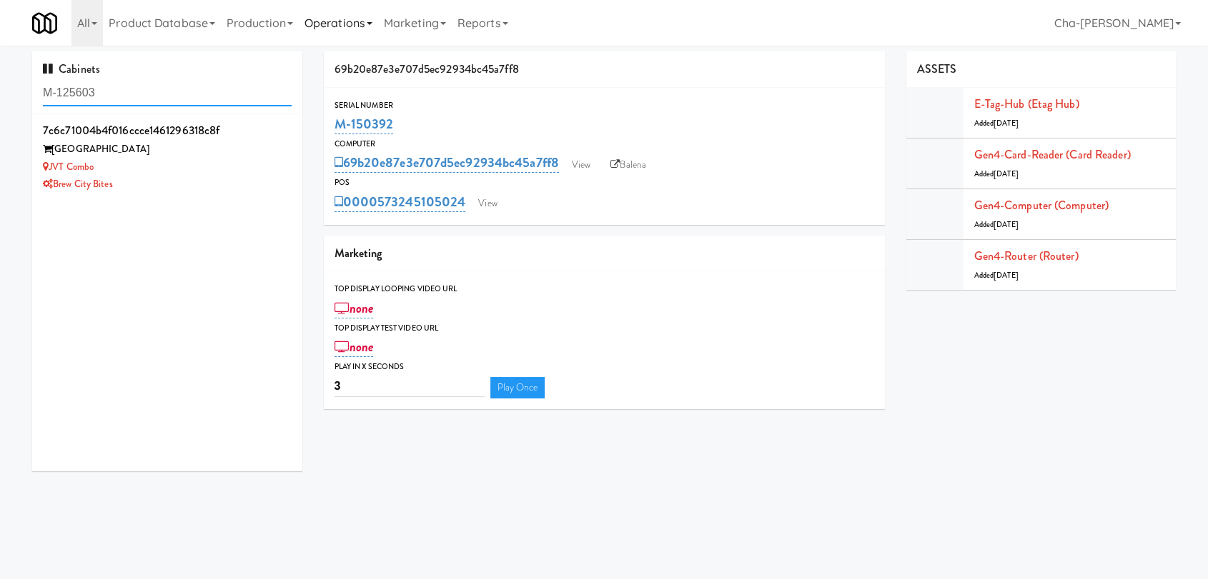
type input "M-125603"
